Goal: Task Accomplishment & Management: Complete application form

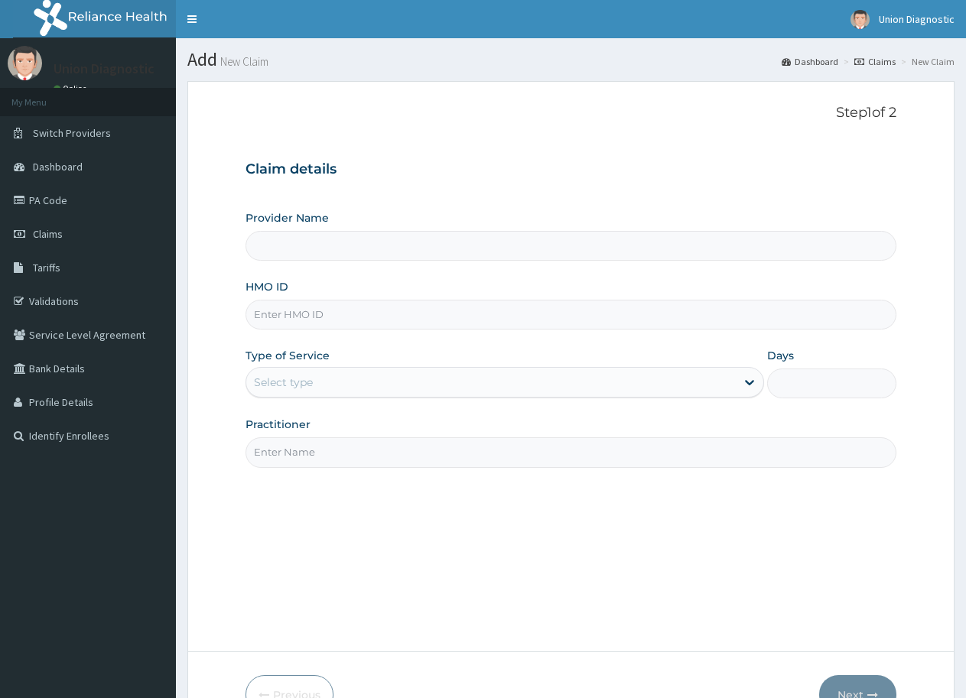
click at [310, 311] on input "HMO ID" at bounding box center [570, 315] width 651 height 30
type input "CTE/10201/A"
drag, startPoint x: 331, startPoint y: 373, endPoint x: 301, endPoint y: 444, distance: 77.1
click at [330, 373] on div "Select type" at bounding box center [490, 382] width 489 height 24
click at [320, 421] on div "No options" at bounding box center [504, 421] width 518 height 28
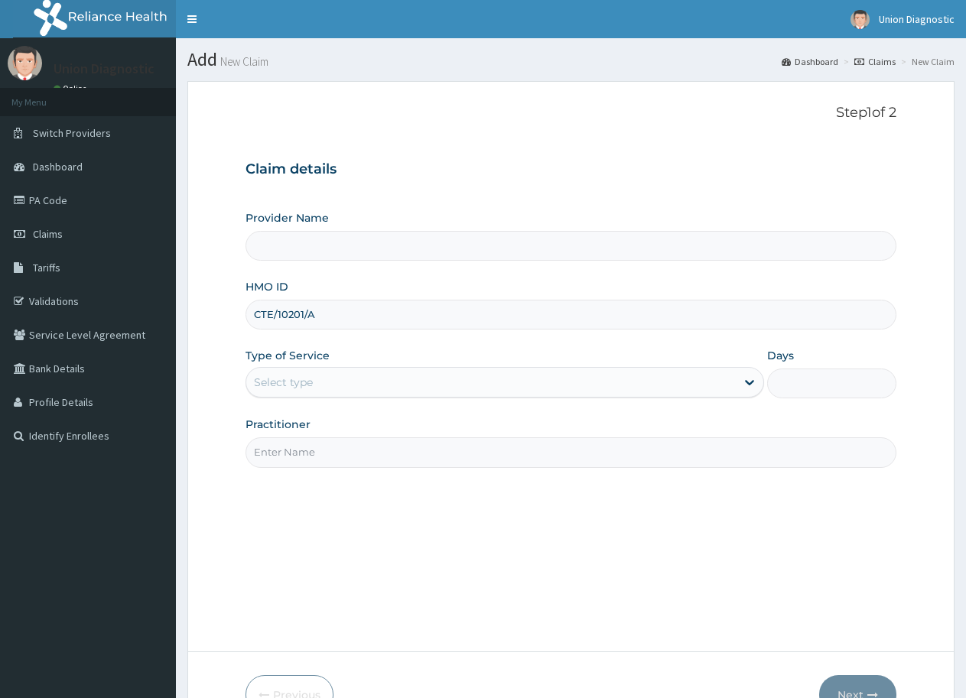
click at [343, 390] on div "Select type" at bounding box center [490, 382] width 489 height 24
click at [316, 395] on div "Select type" at bounding box center [490, 382] width 489 height 24
click at [393, 426] on div "No options" at bounding box center [504, 421] width 518 height 28
click at [336, 463] on input "Practitioner" at bounding box center [570, 452] width 651 height 30
type input "-"
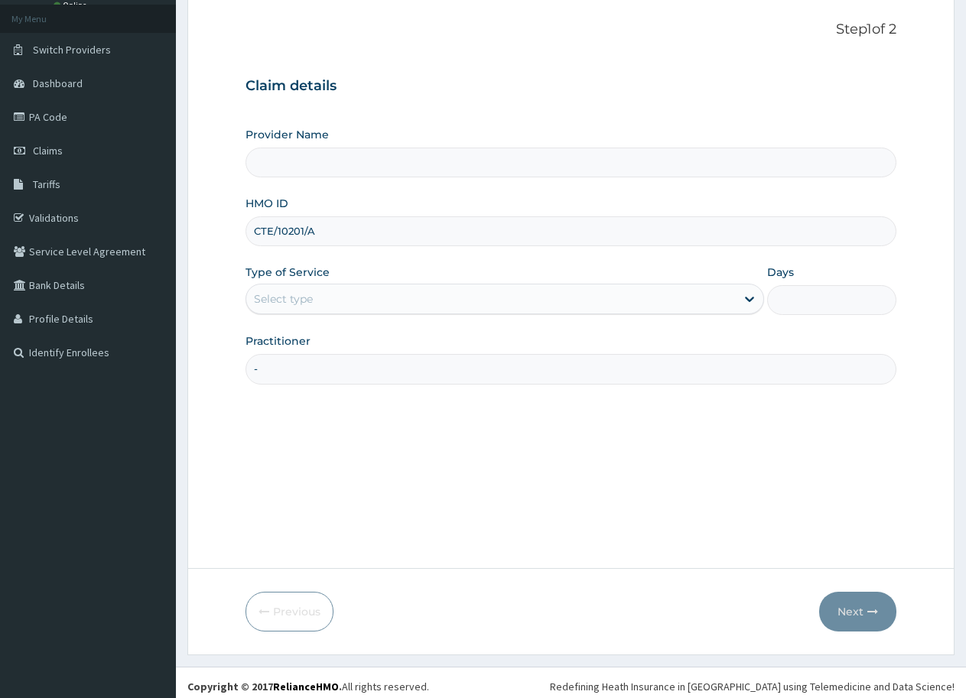
scroll to position [91, 0]
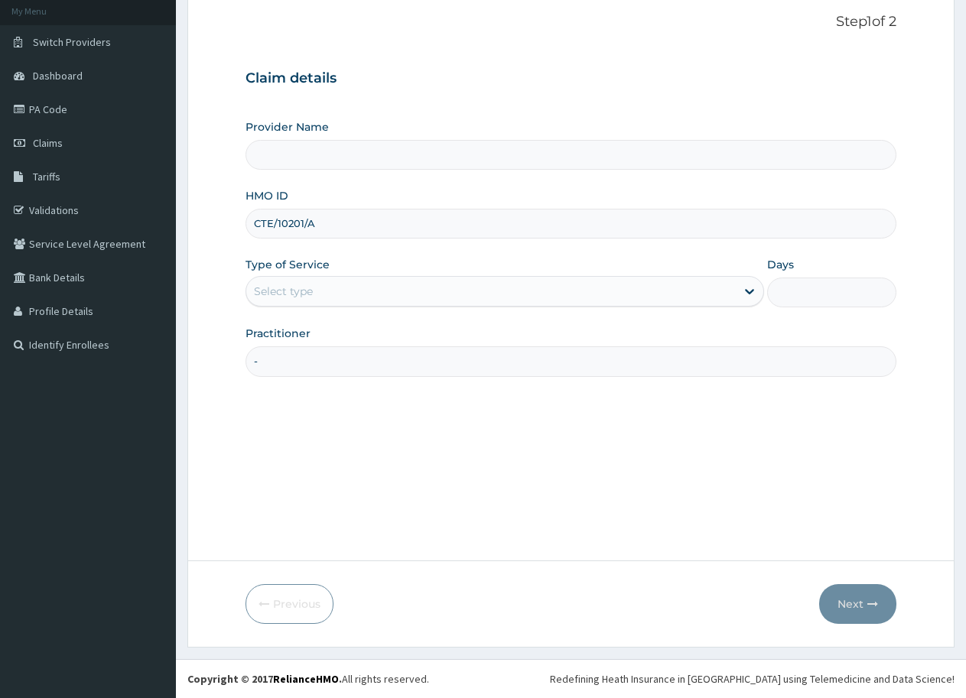
click at [309, 291] on div "Select type" at bounding box center [283, 291] width 59 height 15
click at [649, 346] on div "No options" at bounding box center [504, 330] width 518 height 34
click at [527, 330] on div "No options" at bounding box center [504, 330] width 518 height 28
click at [340, 156] on input "Provider Name" at bounding box center [570, 155] width 651 height 30
click at [317, 292] on div "Select type" at bounding box center [490, 291] width 489 height 24
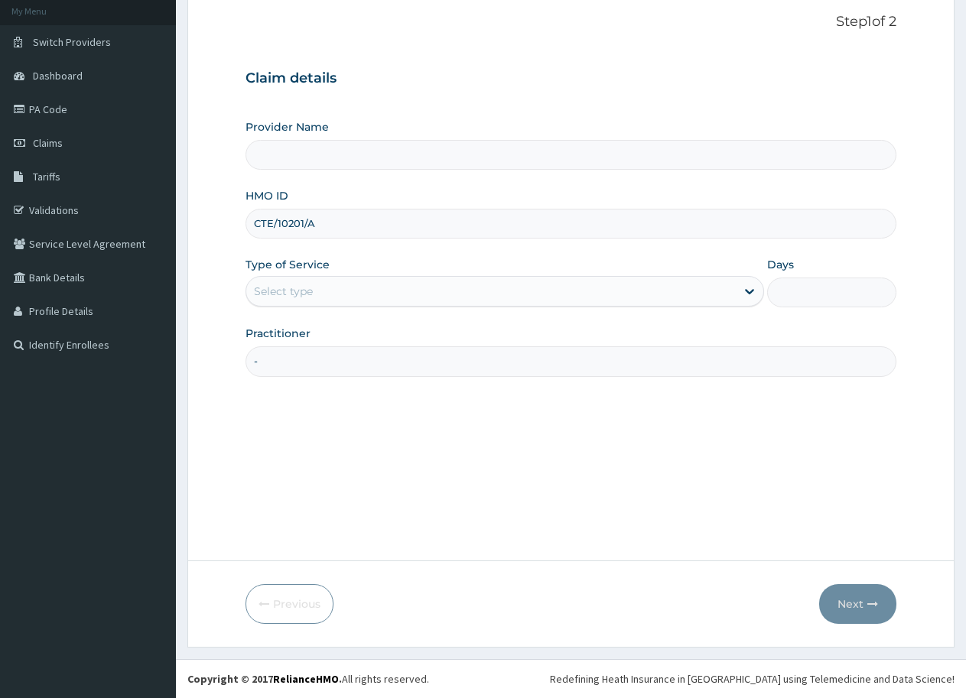
click at [297, 309] on div "Provider Name HMO ID CTE/10201/A Type of Service Select is focused ,type to ref…" at bounding box center [570, 247] width 651 height 257
click at [299, 306] on div "Select type" at bounding box center [504, 291] width 518 height 31
drag, startPoint x: 326, startPoint y: 146, endPoint x: 314, endPoint y: 167, distance: 24.0
click at [326, 146] on input "Provider Name" at bounding box center [570, 155] width 651 height 30
click at [316, 162] on input "Provider Name" at bounding box center [570, 155] width 651 height 30
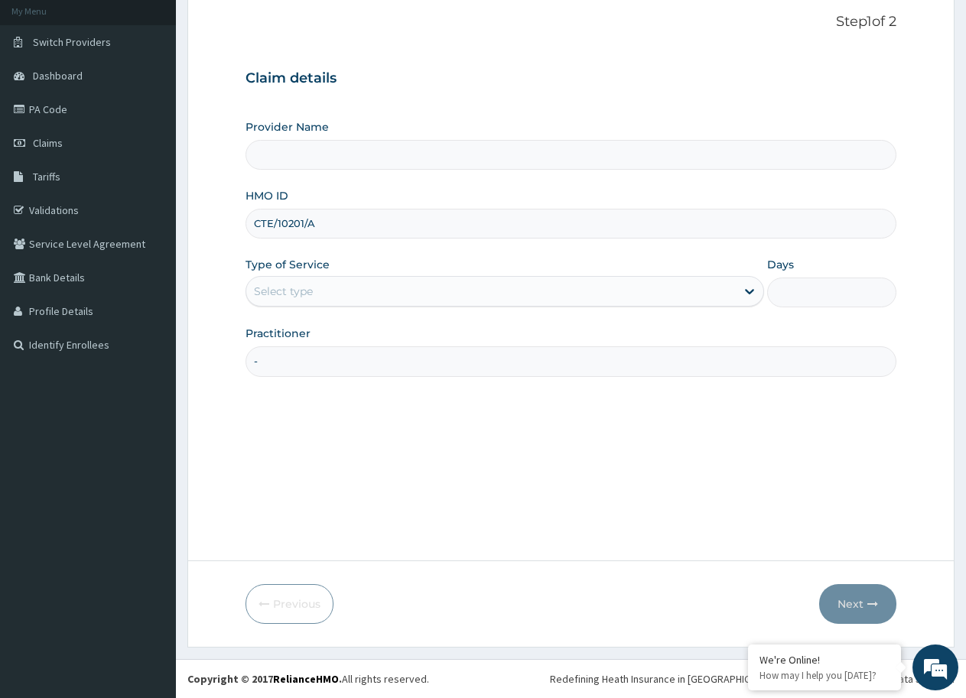
click at [329, 288] on div "Select type" at bounding box center [490, 291] width 489 height 24
click at [836, 307] on input "Days" at bounding box center [831, 293] width 129 height 30
click at [391, 67] on div "Claim details Provider Name HMO ID CTE/10201/A Type of Service Select type Days…" at bounding box center [570, 215] width 651 height 321
